Goal: Task Accomplishment & Management: Complete application form

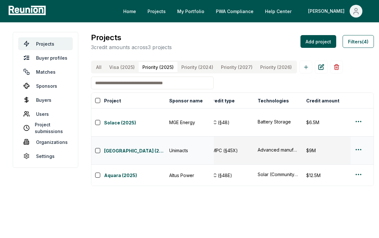
scroll to position [0, 158]
click at [354, 151] on html "Please visit us on your desktop We're working on making our marketplace mobile-…" at bounding box center [189, 119] width 379 height 238
click at [282, 163] on html "Please visit us on your desktop We're working on making our marketplace mobile-…" at bounding box center [189, 119] width 379 height 238
click at [124, 172] on link "Aquara (2025)" at bounding box center [134, 176] width 61 height 8
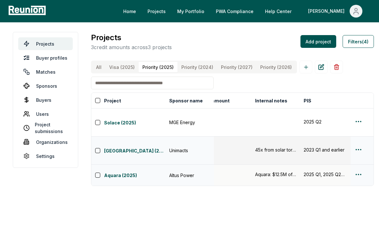
scroll to position [0, 270]
click at [120, 119] on link "Solace (2025)" at bounding box center [134, 123] width 61 height 8
click at [105, 69] on \(2025\) "Visa (2025)" at bounding box center [121, 67] width 33 height 11
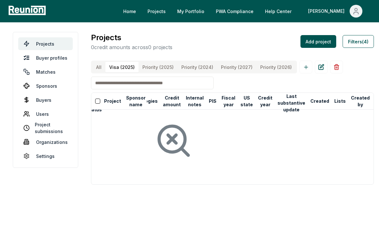
scroll to position [0, 95]
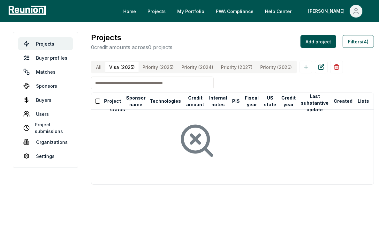
click at [99, 69] on button "All" at bounding box center [98, 67] width 13 height 11
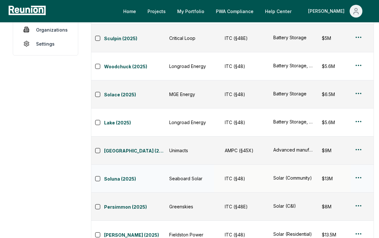
scroll to position [113, 0]
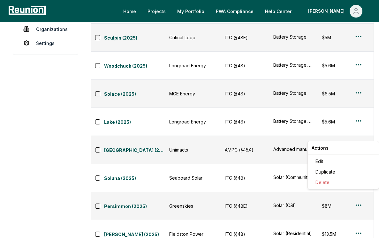
click at [355, 192] on html "Please visit us on your desktop We're working on making our marketplace mobile-…" at bounding box center [189, 224] width 379 height 674
click at [335, 161] on div "Edit" at bounding box center [343, 161] width 61 height 11
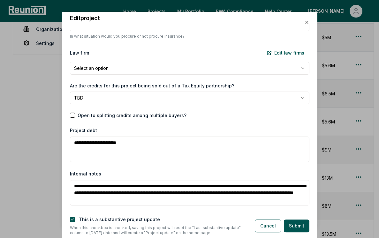
scroll to position [846, 0]
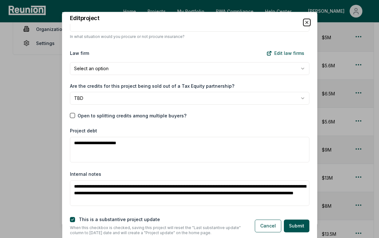
click at [306, 23] on icon "button" at bounding box center [306, 22] width 5 height 5
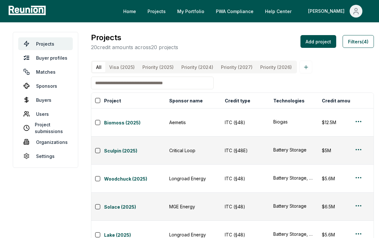
click at [148, 85] on input at bounding box center [152, 83] width 123 height 13
click at [181, 84] on input at bounding box center [152, 83] width 123 height 13
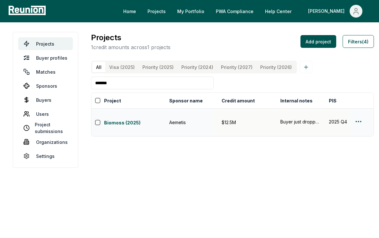
scroll to position [0, 235]
type input "*******"
click at [356, 113] on html "Please visit us on your desktop We're working on making our marketplace mobile-…" at bounding box center [189, 119] width 379 height 238
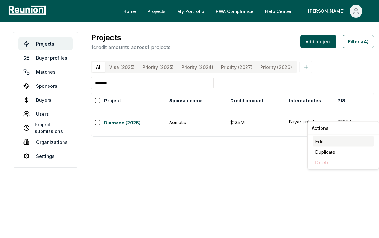
click at [337, 145] on div "Edit" at bounding box center [343, 141] width 61 height 11
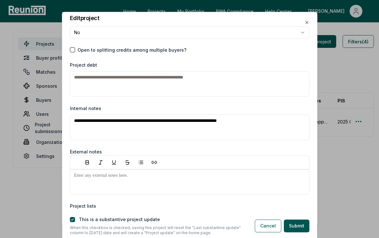
scroll to position [913, 0]
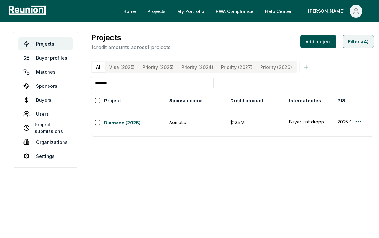
click at [361, 46] on button "Filters (4)" at bounding box center [358, 41] width 31 height 13
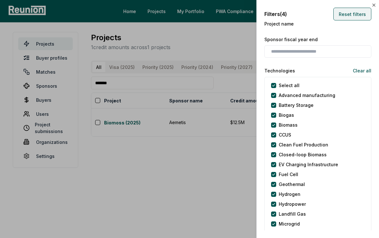
click at [353, 16] on button "Reset filters" at bounding box center [353, 14] width 38 height 13
type input "*"
type input "**********"
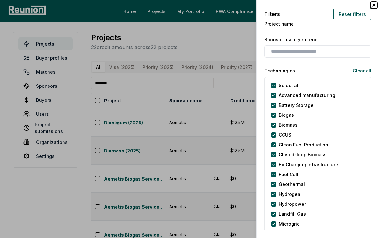
click at [373, 7] on icon "button" at bounding box center [374, 5] width 5 height 5
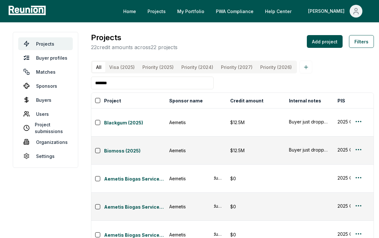
click at [207, 77] on input "*******" at bounding box center [152, 83] width 123 height 13
click at [125, 148] on link "Biomoss (2025)" at bounding box center [134, 152] width 61 height 8
click at [113, 119] on link "Blackgum (2025)" at bounding box center [134, 123] width 61 height 8
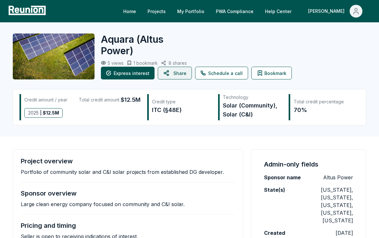
click at [172, 73] on button "Share" at bounding box center [175, 73] width 34 height 13
click at [183, 76] on button "Share" at bounding box center [175, 73] width 34 height 13
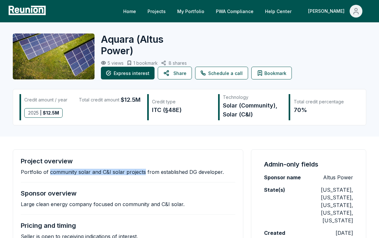
drag, startPoint x: 50, startPoint y: 173, endPoint x: 142, endPoint y: 171, distance: 92.7
click at [142, 171] on p "Portfolio of community solar and C&I solar projects from established DG develop…" at bounding box center [122, 172] width 203 height 6
copy p "community solar and C&I solar projects"
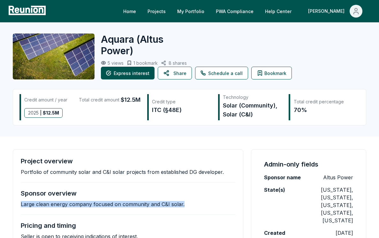
drag, startPoint x: 20, startPoint y: 203, endPoint x: 192, endPoint y: 203, distance: 171.9
click at [192, 203] on div "Project overview Portfolio of community solar and C&I solar projects from estab…" at bounding box center [128, 199] width 231 height 98
copy p "Large clean energy company focused on community and C&I solar."
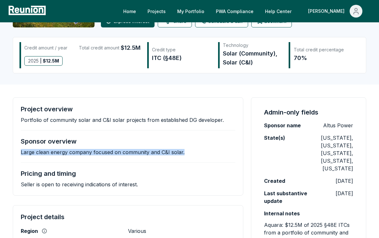
scroll to position [52, 0]
drag, startPoint x: 21, startPoint y: 120, endPoint x: 233, endPoint y: 120, distance: 211.5
click at [233, 120] on div "Project overview Portfolio of community solar and C&I solar projects from estab…" at bounding box center [128, 115] width 215 height 18
copy p "Portfolio of community solar and C&I solar projects from established DG develop…"
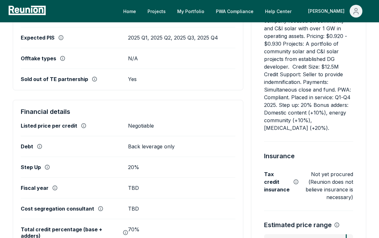
scroll to position [286, 0]
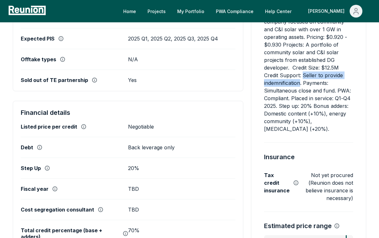
drag, startPoint x: 303, startPoint y: 67, endPoint x: 300, endPoint y: 76, distance: 9.3
click at [300, 76] on p "Aquara: $12.5M of 2025 §48E ITCs from a portfolio of community and C&I solar pr…" at bounding box center [308, 60] width 89 height 146
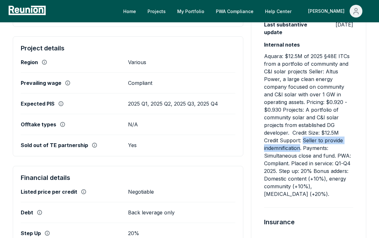
scroll to position [219, 0]
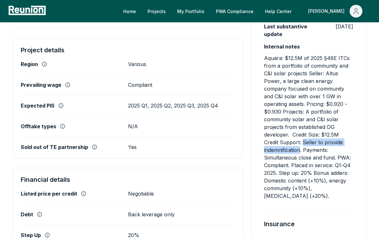
copy p "Seller to provide indemnification"
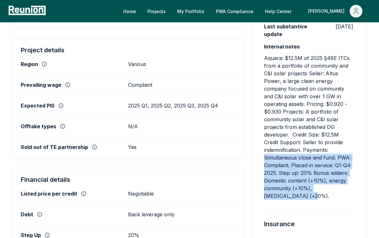
drag, startPoint x: 265, startPoint y: 150, endPoint x: 337, endPoint y: 185, distance: 79.7
click at [337, 185] on p "Aquara: $12.5M of 2025 §48E ITCs from a portfolio of community and C&I solar pr…" at bounding box center [308, 127] width 89 height 146
copy p "Simultaneous close and fund. PWA: Compliant. Placed in service: Q1-Q4 2025. Ste…"
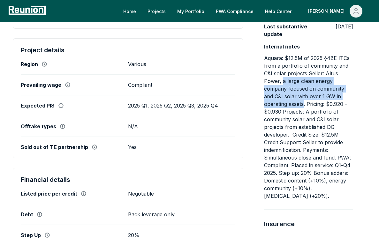
drag, startPoint x: 283, startPoint y: 74, endPoint x: 304, endPoint y: 96, distance: 30.3
click at [304, 96] on p "Aquara: $12.5M of 2025 §48E ITCs from a portfolio of community and C&I solar pr…" at bounding box center [308, 127] width 89 height 146
copy p "a large clean energy company focused on community and C&I solar with over 1 GW …"
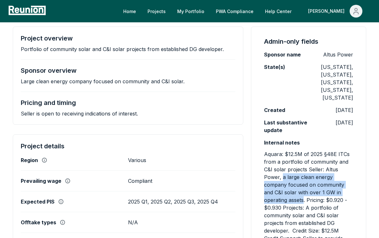
scroll to position [0, 0]
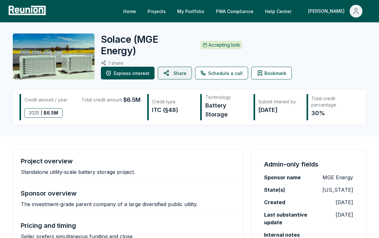
click at [166, 73] on icon at bounding box center [167, 72] width 8 height 15
click at [175, 71] on button "Share" at bounding box center [175, 73] width 34 height 13
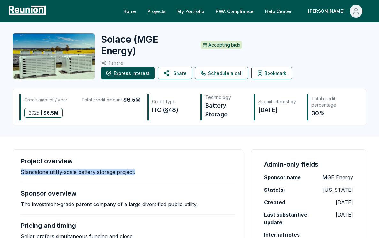
drag, startPoint x: 21, startPoint y: 173, endPoint x: 146, endPoint y: 173, distance: 125.6
click at [146, 173] on div "Project overview Standalone utility-scale battery storage project." at bounding box center [128, 166] width 215 height 18
copy p "Standalone utility-scale battery storage project."
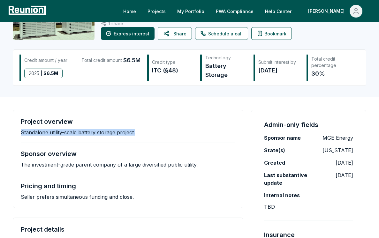
scroll to position [44, 0]
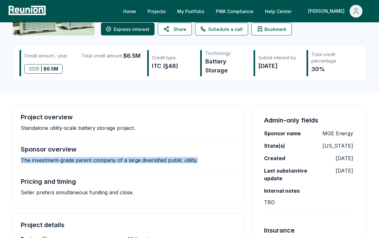
drag, startPoint x: 18, startPoint y: 159, endPoint x: 208, endPoint y: 160, distance: 190.1
click at [208, 160] on div "Project overview Standalone utility-scale battery storage project. Sponsor over…" at bounding box center [128, 154] width 231 height 98
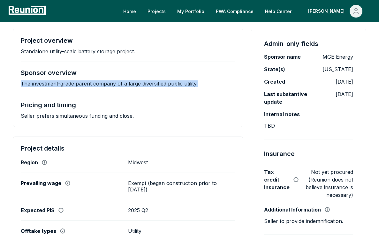
scroll to position [118, 0]
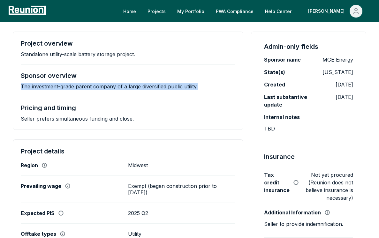
copy p "The investment-grade parent company of a large diversified public utility."
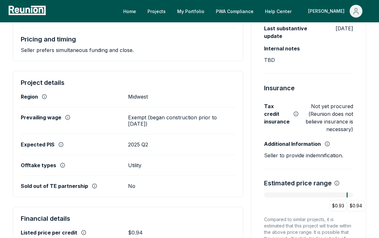
scroll to position [186, 0]
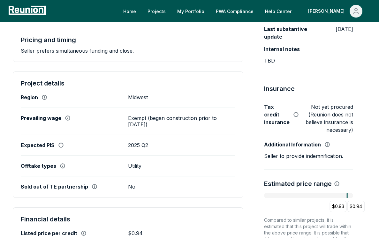
drag, startPoint x: 176, startPoint y: 127, endPoint x: 128, endPoint y: 119, distance: 48.5
click at [128, 119] on p "Exempt (began construction prior to January 29, 2023)" at bounding box center [181, 121] width 107 height 13
copy p "Exempt (began construction prior to January 29, 2023)"
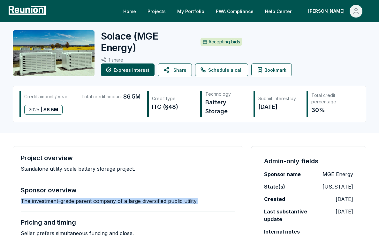
scroll to position [0, 0]
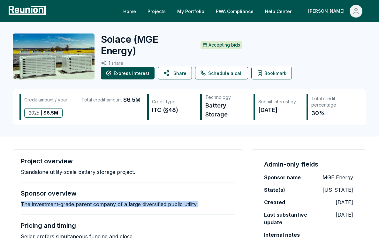
click at [339, 14] on div "[PERSON_NAME]" at bounding box center [327, 11] width 39 height 13
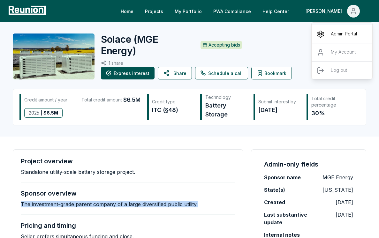
click at [332, 31] on p "Admin Portal" at bounding box center [344, 34] width 26 height 8
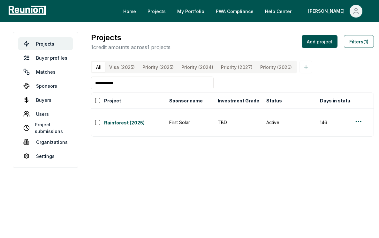
click at [127, 84] on input "**********" at bounding box center [152, 83] width 123 height 13
drag, startPoint x: 158, startPoint y: 81, endPoint x: 94, endPoint y: 81, distance: 63.9
click at [94, 81] on input "**********" at bounding box center [152, 83] width 123 height 13
type input "*"
type input "*********"
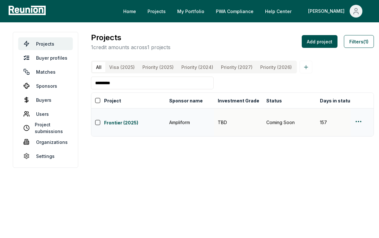
click at [357, 118] on html "Please visit us on your desktop We're working on making our marketplace mobile-…" at bounding box center [189, 119] width 379 height 238
click at [340, 139] on div "Edit" at bounding box center [343, 141] width 61 height 11
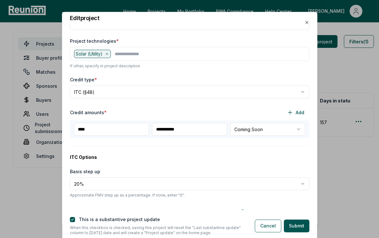
scroll to position [101, 0]
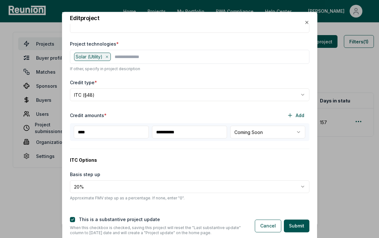
click at [162, 133] on input "**********" at bounding box center [189, 132] width 75 height 13
click at [167, 133] on input "**********" at bounding box center [189, 132] width 75 height 13
type input "**********"
click at [267, 135] on body "Please visit us on your desktop We're working on making our marketplace mobile-…" at bounding box center [189, 119] width 379 height 238
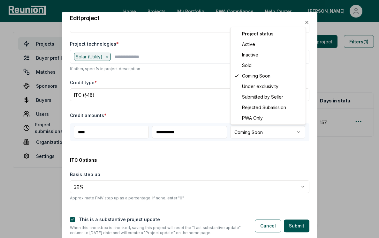
select select "******"
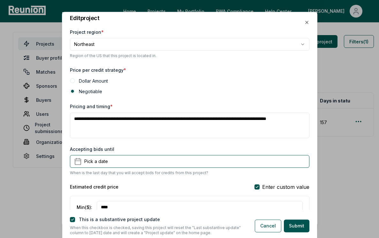
scroll to position [414, 0]
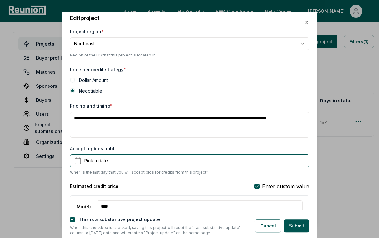
click at [203, 128] on textarea "**********" at bounding box center [190, 125] width 240 height 26
click at [214, 94] on div "Price per credit strategy * Dollar Amount Negotiable" at bounding box center [190, 79] width 240 height 29
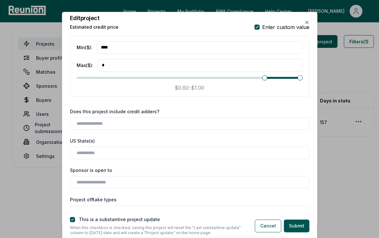
scroll to position [575, 0]
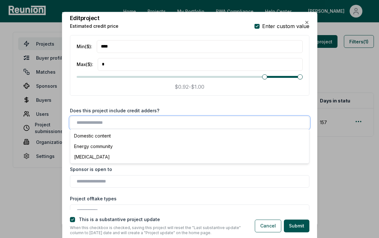
click at [201, 126] on input "text" at bounding box center [191, 122] width 229 height 7
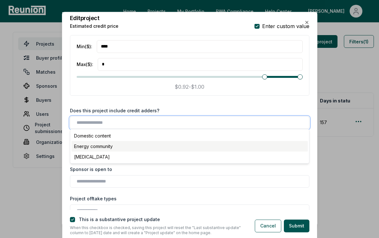
click at [194, 146] on div "Energy community" at bounding box center [190, 146] width 236 height 11
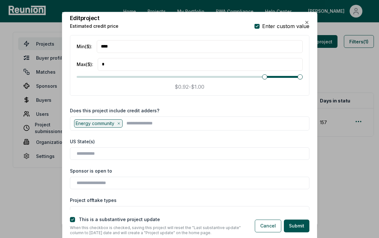
click at [208, 96] on div "Estimated credit price Enter custom value Min ($) : **** Max ($) : * **** * $0.…" at bounding box center [190, 60] width 240 height 77
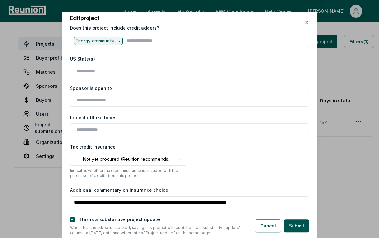
scroll to position [663, 0]
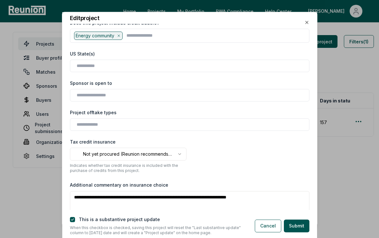
click at [140, 222] on label "This is a substantive project update" at bounding box center [119, 219] width 81 height 5
click at [301, 225] on button "Submit" at bounding box center [297, 226] width 26 height 13
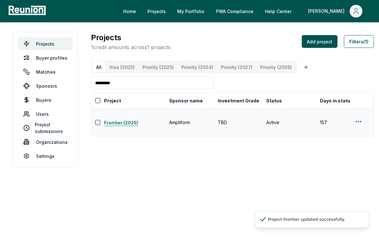
click at [134, 119] on link "Frontier (2025)" at bounding box center [134, 123] width 61 height 8
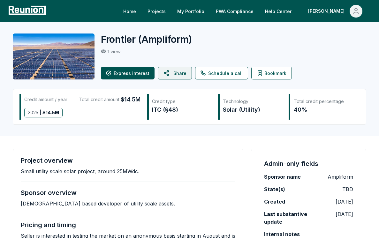
click at [181, 72] on button "Share" at bounding box center [175, 73] width 34 height 13
click at [165, 72] on icon at bounding box center [166, 73] width 4 height 5
drag, startPoint x: 142, startPoint y: 173, endPoint x: 20, endPoint y: 173, distance: 121.1
click at [20, 173] on div "Project overview Small utility scale solar project, around 25MWdc. Sponsor over…" at bounding box center [128, 201] width 231 height 105
copy p "Small utility scale solar project, around 25MWdc."
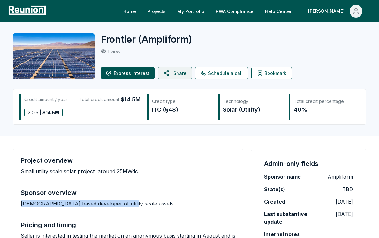
drag, startPoint x: 18, startPoint y: 206, endPoint x: 127, endPoint y: 204, distance: 109.6
click at [127, 204] on div "Project overview Small utility scale solar project, around 25MWdc. Sponsor over…" at bounding box center [128, 201] width 231 height 105
copy p "US based developer of utility scale assets."
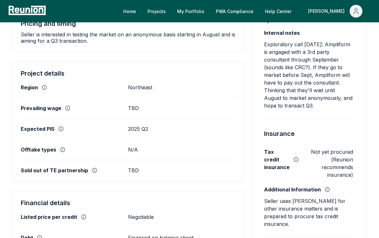
scroll to position [198, 0]
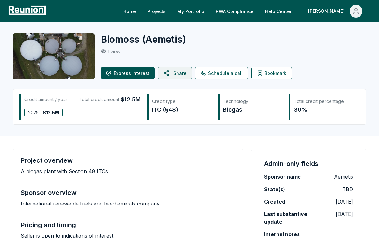
click at [180, 70] on button "Share" at bounding box center [175, 73] width 34 height 13
click at [177, 74] on button "Share" at bounding box center [175, 73] width 34 height 13
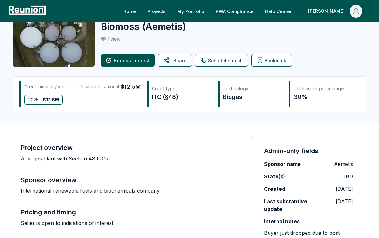
scroll to position [20, 0]
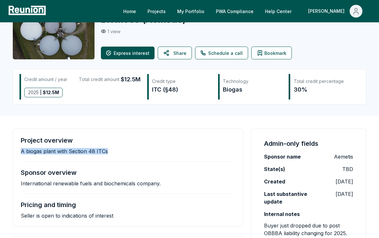
drag, startPoint x: 19, startPoint y: 152, endPoint x: 113, endPoint y: 150, distance: 94.0
click at [113, 150] on div "Project overview A biogas plant with Section 48 ITCs Sponsor overview Internati…" at bounding box center [128, 178] width 231 height 98
copy p "A biogas plant with Section 48 ITCs"
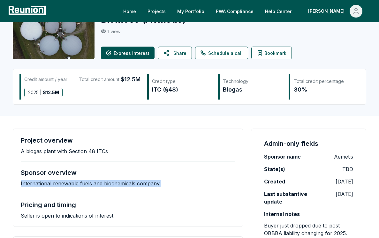
drag, startPoint x: 19, startPoint y: 185, endPoint x: 161, endPoint y: 182, distance: 141.9
click at [161, 182] on div "Project overview A biogas plant with Section 48 ITCs Sponsor overview Internati…" at bounding box center [128, 178] width 231 height 98
copy p "International renewable fuels and biochemicals company."
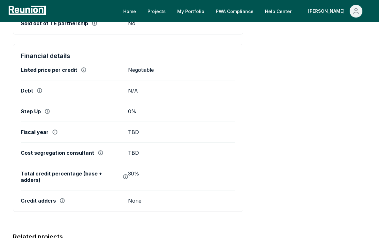
scroll to position [342, 0]
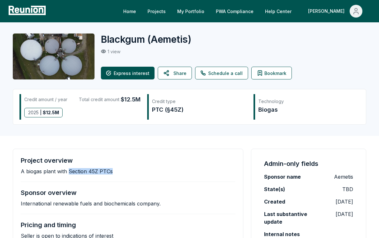
drag, startPoint x: 116, startPoint y: 172, endPoint x: 68, endPoint y: 172, distance: 47.9
click at [68, 172] on div "Project overview A biogas plant with Section 45Z PTCs" at bounding box center [128, 166] width 215 height 18
copy p "Section 45Z PTCs"
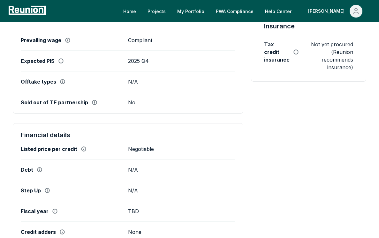
scroll to position [256, 0]
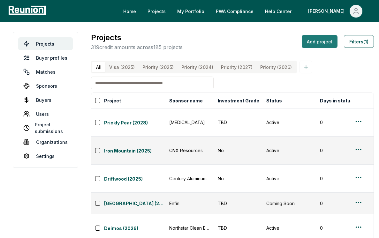
click at [311, 43] on button "Add project" at bounding box center [320, 41] width 36 height 13
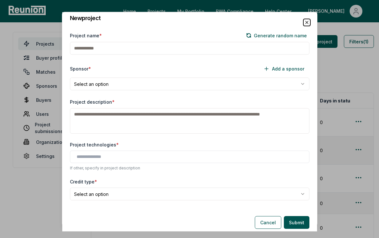
click at [306, 23] on icon "button" at bounding box center [307, 22] width 3 height 3
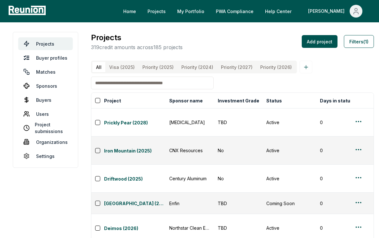
click at [152, 83] on input at bounding box center [152, 83] width 123 height 13
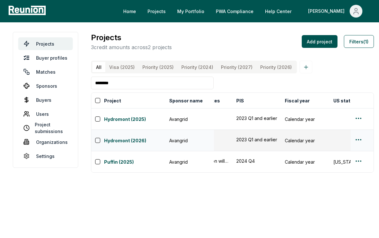
scroll to position [0, 337]
type input "********"
click at [359, 149] on html "Please visit us on your desktop We're working on making our marketplace mobile-…" at bounding box center [189, 119] width 379 height 238
click at [347, 173] on div "Edit" at bounding box center [343, 176] width 61 height 11
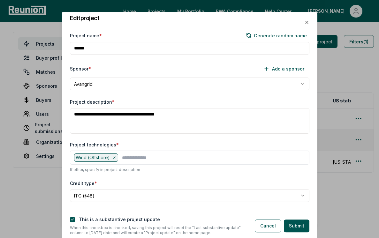
click at [200, 121] on textarea "**********" at bounding box center [190, 122] width 240 height 26
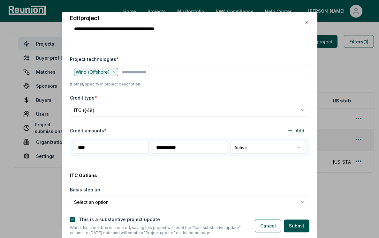
scroll to position [89, 0]
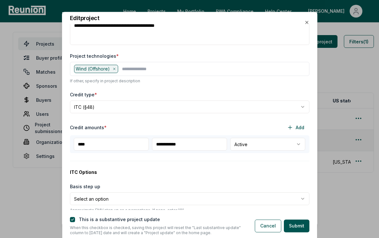
click at [164, 143] on input "**********" at bounding box center [189, 144] width 75 height 13
type input "**********"
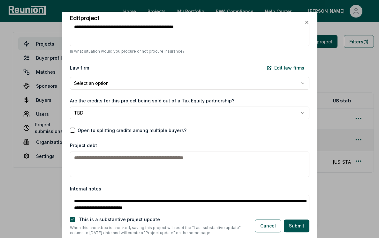
scroll to position [838, 0]
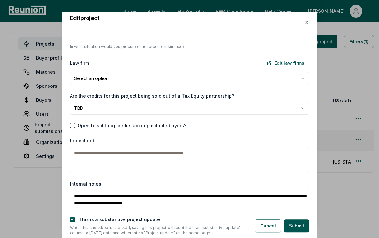
click at [202, 102] on body "Please visit us on your desktop We're working on making our marketplace mobile-…" at bounding box center [189, 119] width 379 height 238
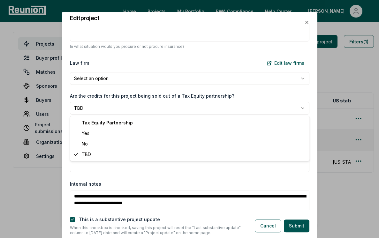
select select "***"
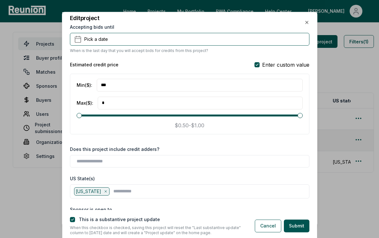
scroll to position [535, 0]
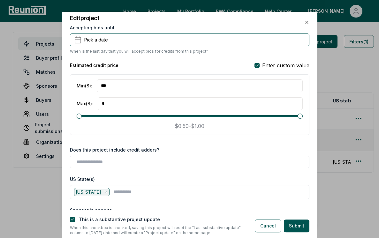
click at [160, 92] on input "***" at bounding box center [200, 86] width 206 height 13
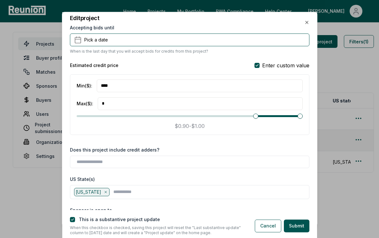
type input "****"
click at [119, 108] on input "*" at bounding box center [200, 103] width 205 height 13
type input "*****"
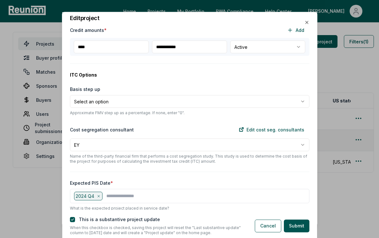
scroll to position [177, 0]
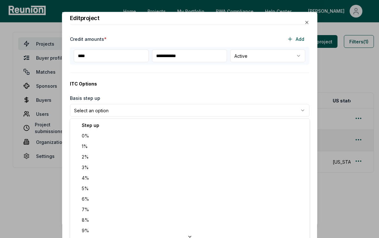
click at [147, 110] on body "Please visit us on your desktop We're working on making our marketplace mobile-…" at bounding box center [189, 119] width 379 height 238
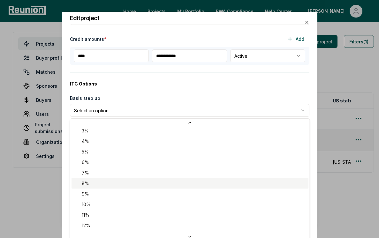
scroll to position [50, 0]
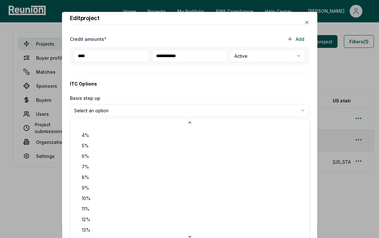
select select "**"
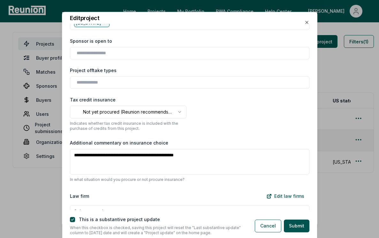
scroll to position [706, 0]
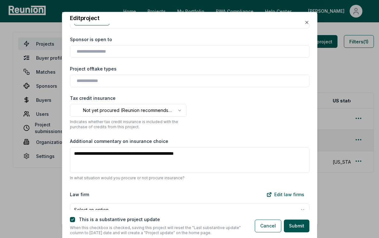
drag, startPoint x: 211, startPoint y: 153, endPoint x: 87, endPoint y: 154, distance: 124.3
click at [87, 154] on textarea "**********" at bounding box center [190, 161] width 240 height 26
paste textarea "**********"
drag, startPoint x: 185, startPoint y: 156, endPoint x: 167, endPoint y: 155, distance: 18.2
click at [167, 155] on textarea "**********" at bounding box center [190, 161] width 240 height 26
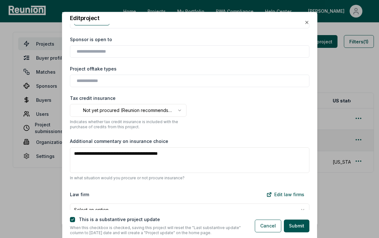
click at [199, 154] on textarea "**********" at bounding box center [190, 161] width 240 height 26
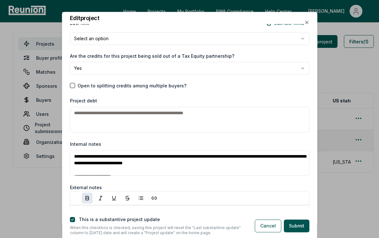
scroll to position [884, 0]
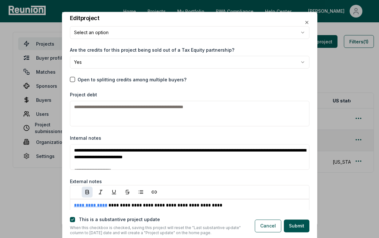
type textarea "**********"
click at [73, 151] on textarea "**********" at bounding box center [190, 157] width 240 height 26
click at [81, 148] on textarea "**********" at bounding box center [190, 157] width 240 height 26
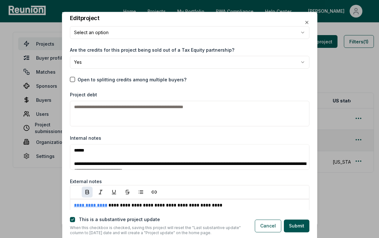
paste textarea "**********"
type textarea "**********"
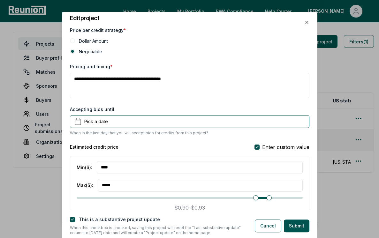
scroll to position [448, 0]
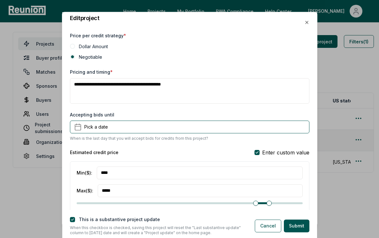
click at [208, 93] on textarea "**********" at bounding box center [190, 91] width 240 height 26
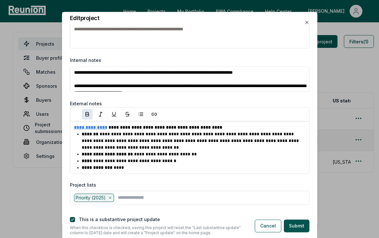
scroll to position [962, 0]
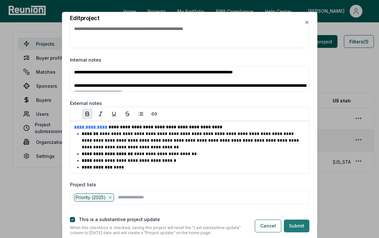
type textarea "**********"
click at [291, 222] on button "Submit" at bounding box center [297, 226] width 26 height 13
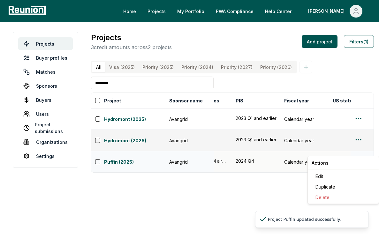
click at [357, 150] on html "Please visit us on your desktop We're working on making our marketplace mobile-…" at bounding box center [189, 119] width 379 height 238
click at [270, 174] on html "Please visit us on your desktop We're working on making our marketplace mobile-…" at bounding box center [189, 119] width 379 height 238
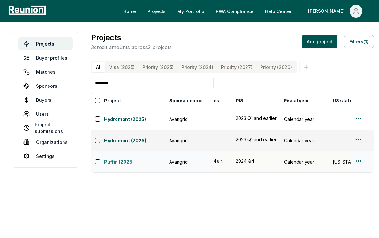
click at [130, 159] on link "Puffin (2025)" at bounding box center [134, 163] width 61 height 8
drag, startPoint x: 100, startPoint y: 154, endPoint x: 115, endPoint y: 152, distance: 14.8
click at [115, 157] on div "Puffin (2025)" at bounding box center [130, 161] width 70 height 9
click at [114, 157] on div "Puffin (2025) Puffin (2025) Puffin (2025)" at bounding box center [130, 161] width 70 height 9
click at [357, 154] on html "Please visit us on your desktop We're working on making our marketplace mobile-…" at bounding box center [189, 119] width 379 height 238
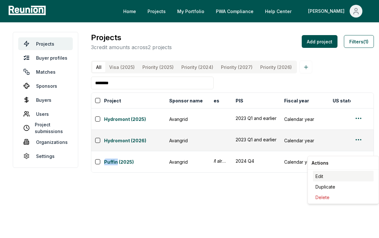
click at [338, 176] on div "Edit" at bounding box center [343, 176] width 61 height 11
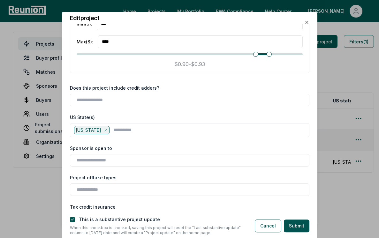
scroll to position [598, 0]
click at [143, 104] on div at bounding box center [190, 100] width 240 height 12
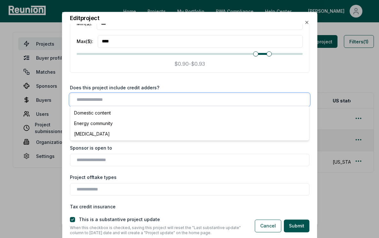
click at [142, 100] on input "text" at bounding box center [191, 99] width 229 height 7
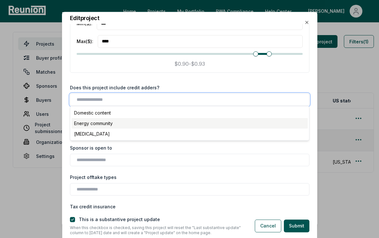
click at [132, 118] on div "Energy community" at bounding box center [190, 123] width 236 height 11
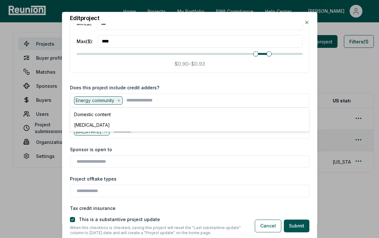
click at [286, 215] on div "This is a substantive project update When this checkbox is checked, saving this…" at bounding box center [189, 224] width 255 height 28
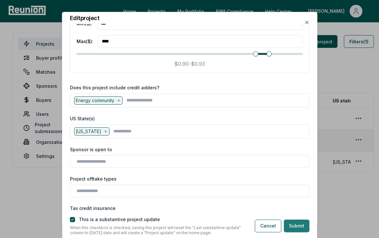
click at [292, 222] on button "Submit" at bounding box center [297, 226] width 26 height 13
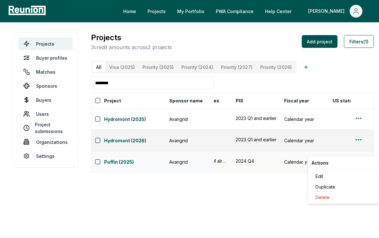
click at [355, 151] on html "Please visit us on your desktop We're working on making our marketplace mobile-…" at bounding box center [189, 119] width 379 height 238
click at [340, 172] on div "Edit" at bounding box center [343, 176] width 61 height 11
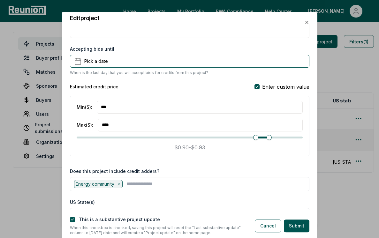
scroll to position [515, 0]
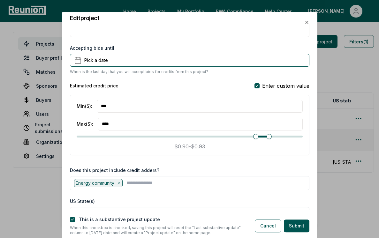
click at [133, 106] on input "***" at bounding box center [200, 106] width 206 height 13
type input "****"
click at [117, 123] on input "****" at bounding box center [200, 124] width 205 height 13
click at [283, 165] on div "**********" at bounding box center [189, 117] width 255 height 186
click at [300, 223] on button "Submit" at bounding box center [297, 226] width 26 height 13
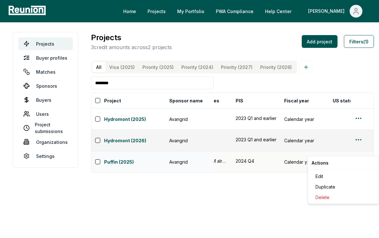
click at [353, 153] on html "Please visit us on your desktop We're working on making our marketplace mobile-…" at bounding box center [189, 119] width 379 height 238
click at [347, 172] on div "Edit" at bounding box center [343, 176] width 61 height 11
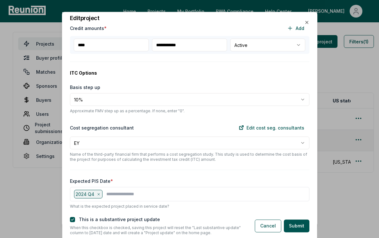
scroll to position [192, 0]
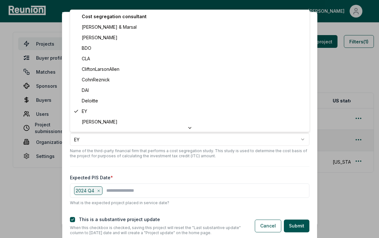
click at [171, 137] on body "Please visit us on your desktop We're working on making our marketplace mobile-…" at bounding box center [189, 119] width 379 height 238
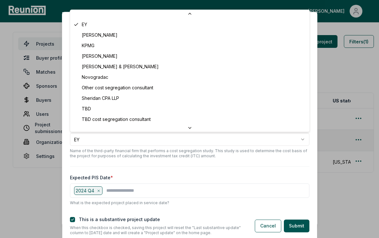
scroll to position [88, 0]
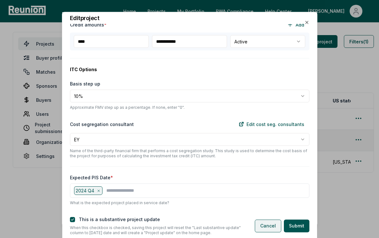
click at [270, 224] on button "Cancel" at bounding box center [268, 226] width 27 height 13
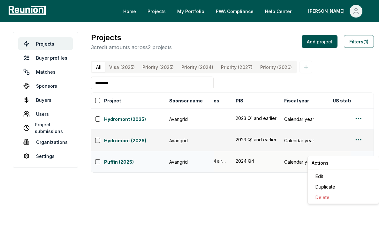
click at [354, 149] on html "Please visit us on your desktop We're working on making our marketplace mobile-…" at bounding box center [189, 119] width 379 height 238
click at [356, 152] on html "Please visit us on your desktop We're working on making our marketplace mobile-…" at bounding box center [189, 119] width 379 height 238
click at [349, 172] on div "Edit" at bounding box center [343, 176] width 61 height 11
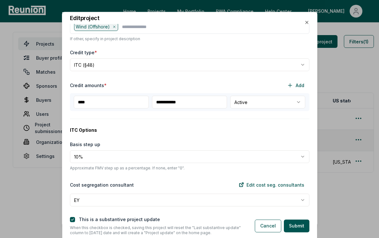
scroll to position [143, 0]
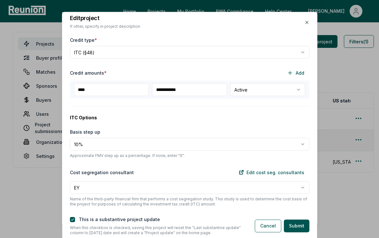
click at [115, 190] on body "Please visit us on your desktop We're working on making our marketplace mobile-…" at bounding box center [189, 119] width 379 height 238
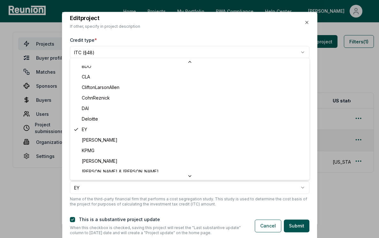
scroll to position [99, 0]
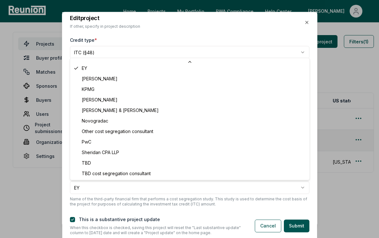
select select "***"
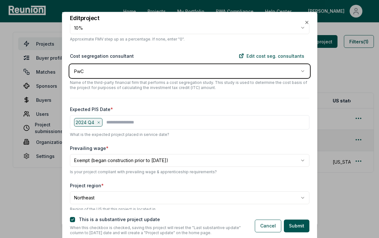
scroll to position [279, 0]
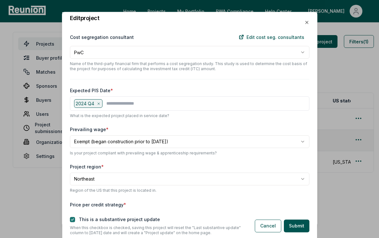
click at [73, 219] on button "button" at bounding box center [72, 219] width 5 height 5
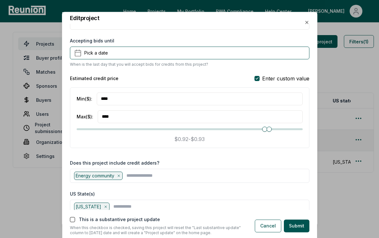
scroll to position [524, 0]
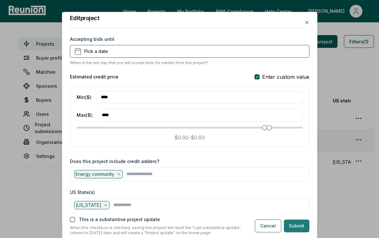
click at [300, 227] on button "Submit" at bounding box center [297, 226] width 26 height 13
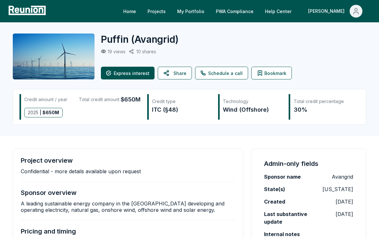
click at [192, 71] on div "Express interest Share Schedule a call Bookmark" at bounding box center [227, 73] width 253 height 13
click at [178, 71] on button "Share" at bounding box center [175, 73] width 34 height 13
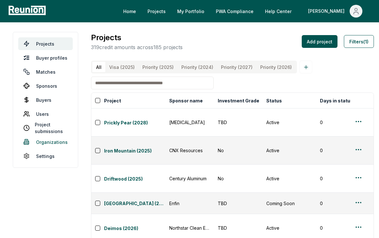
click at [39, 142] on link "Organizations" at bounding box center [45, 142] width 55 height 13
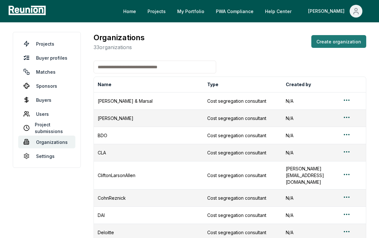
click at [337, 46] on button "Create organization" at bounding box center [338, 41] width 55 height 13
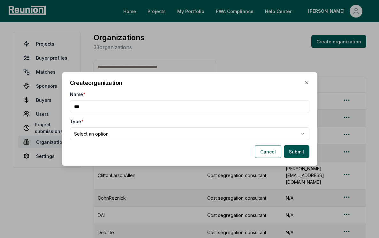
type input "***"
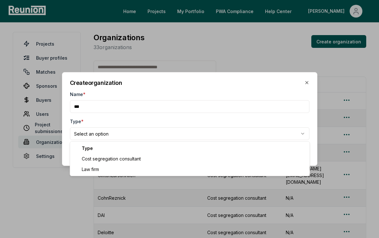
select select "**********"
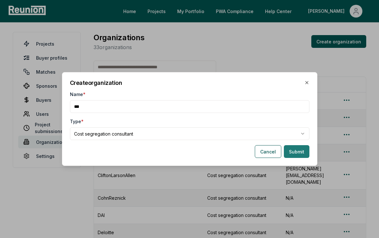
click at [293, 151] on button "Submit" at bounding box center [297, 151] width 26 height 13
